Goal: Transaction & Acquisition: Purchase product/service

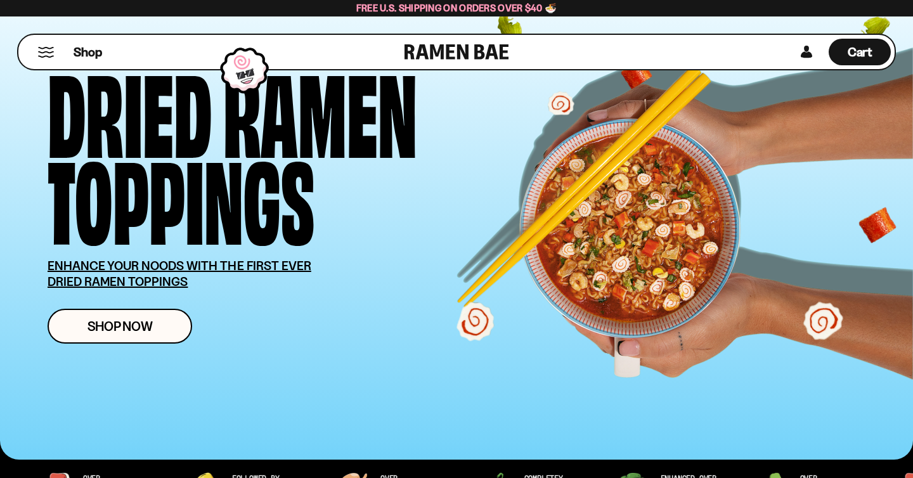
scroll to position [68, 0]
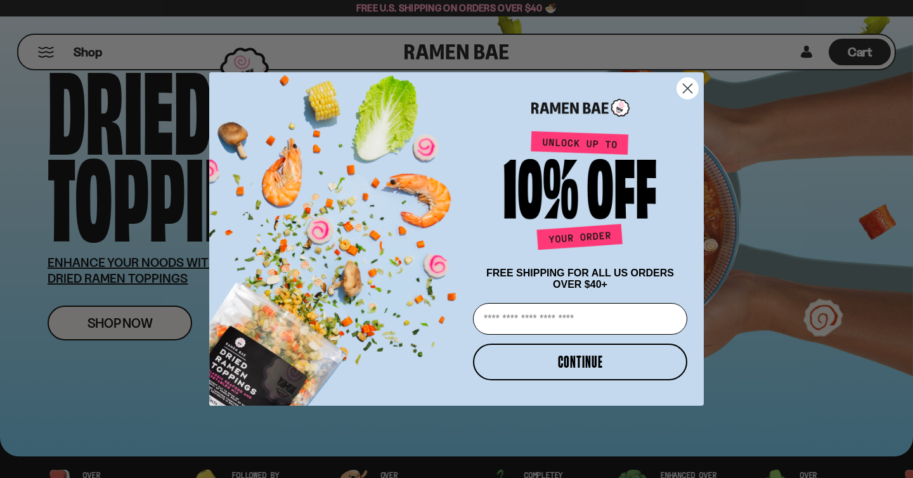
click at [691, 86] on circle "Close dialog" at bounding box center [687, 88] width 21 height 21
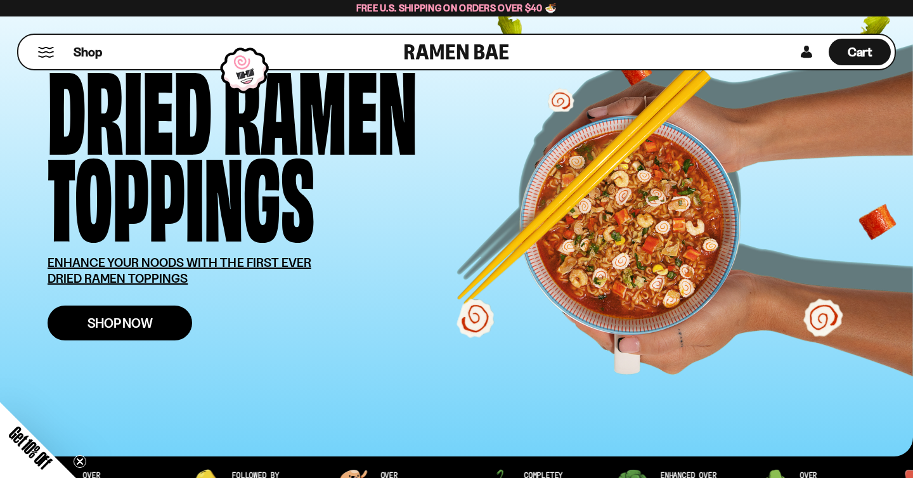
click at [98, 323] on span "Shop Now" at bounding box center [119, 322] width 65 height 13
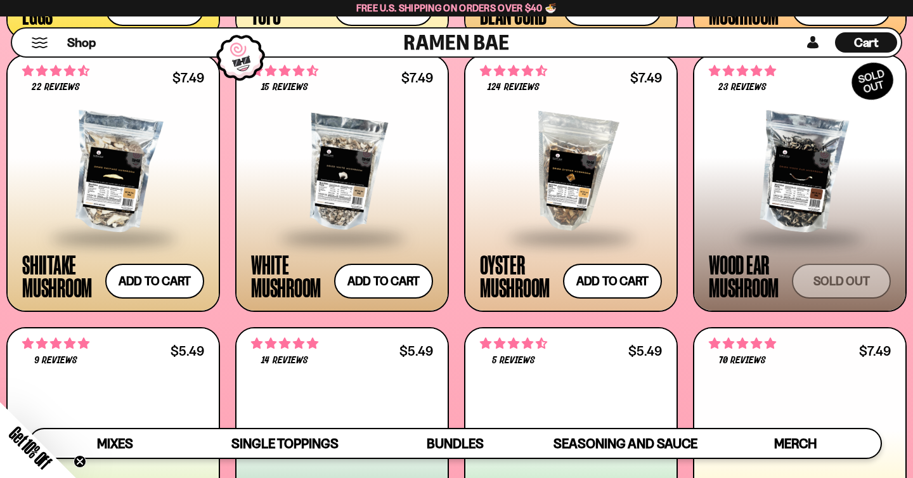
scroll to position [1710, 0]
